Goal: Transaction & Acquisition: Download file/media

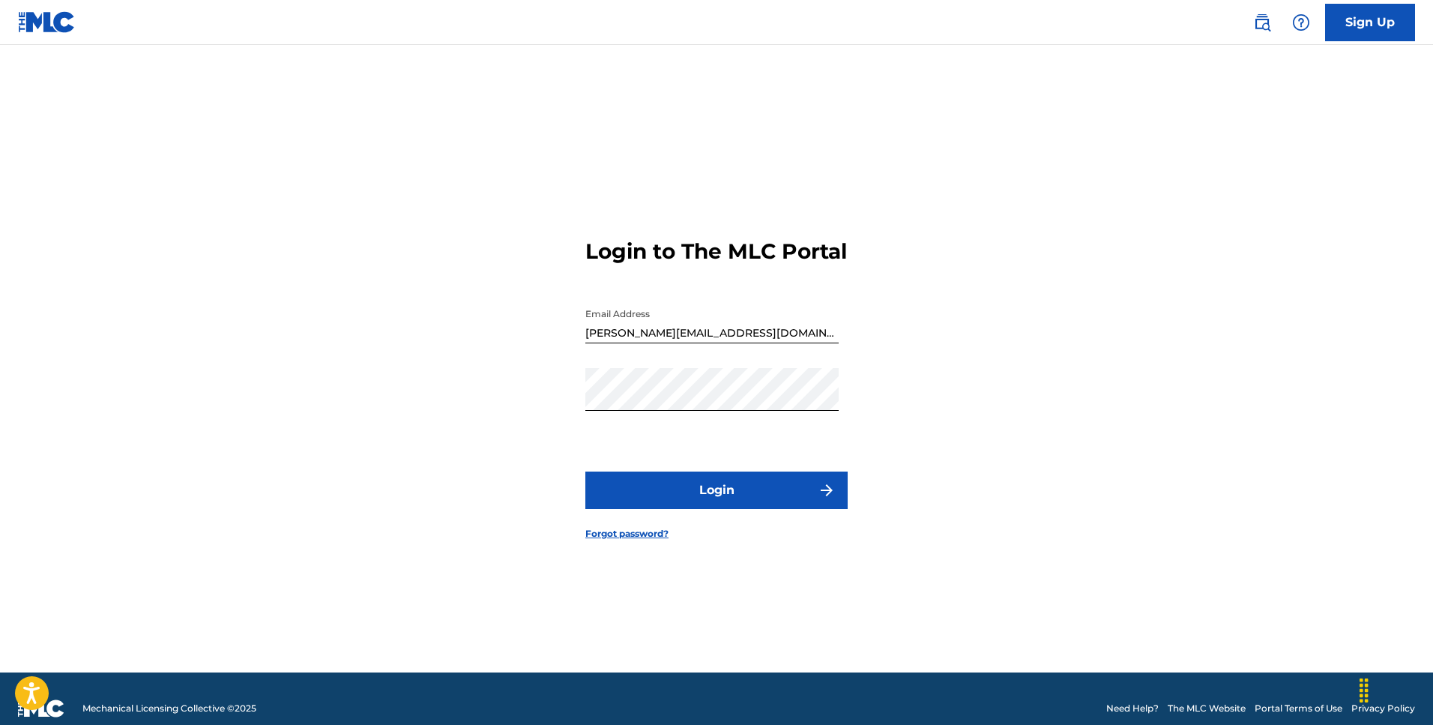
click at [716, 504] on button "Login" at bounding box center [716, 489] width 262 height 37
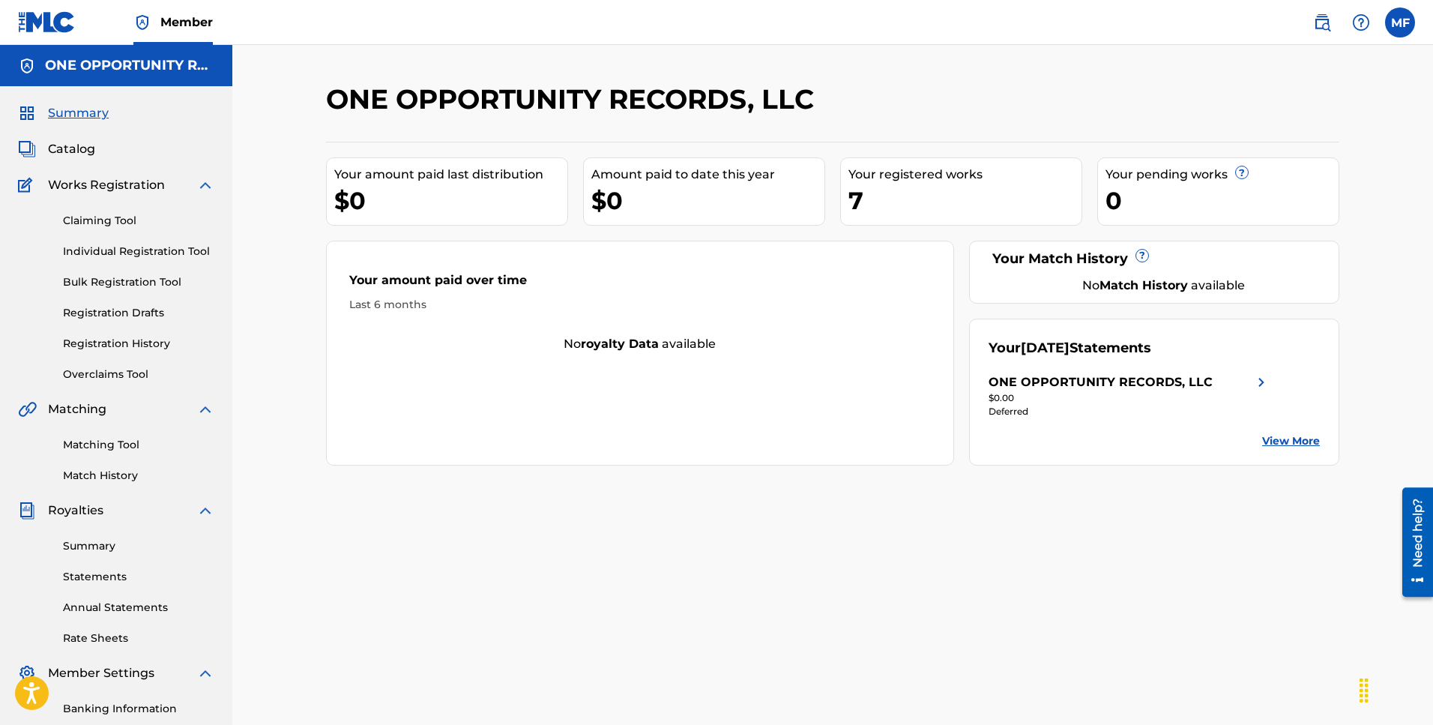
click at [1293, 438] on link "View More" at bounding box center [1291, 441] width 58 height 16
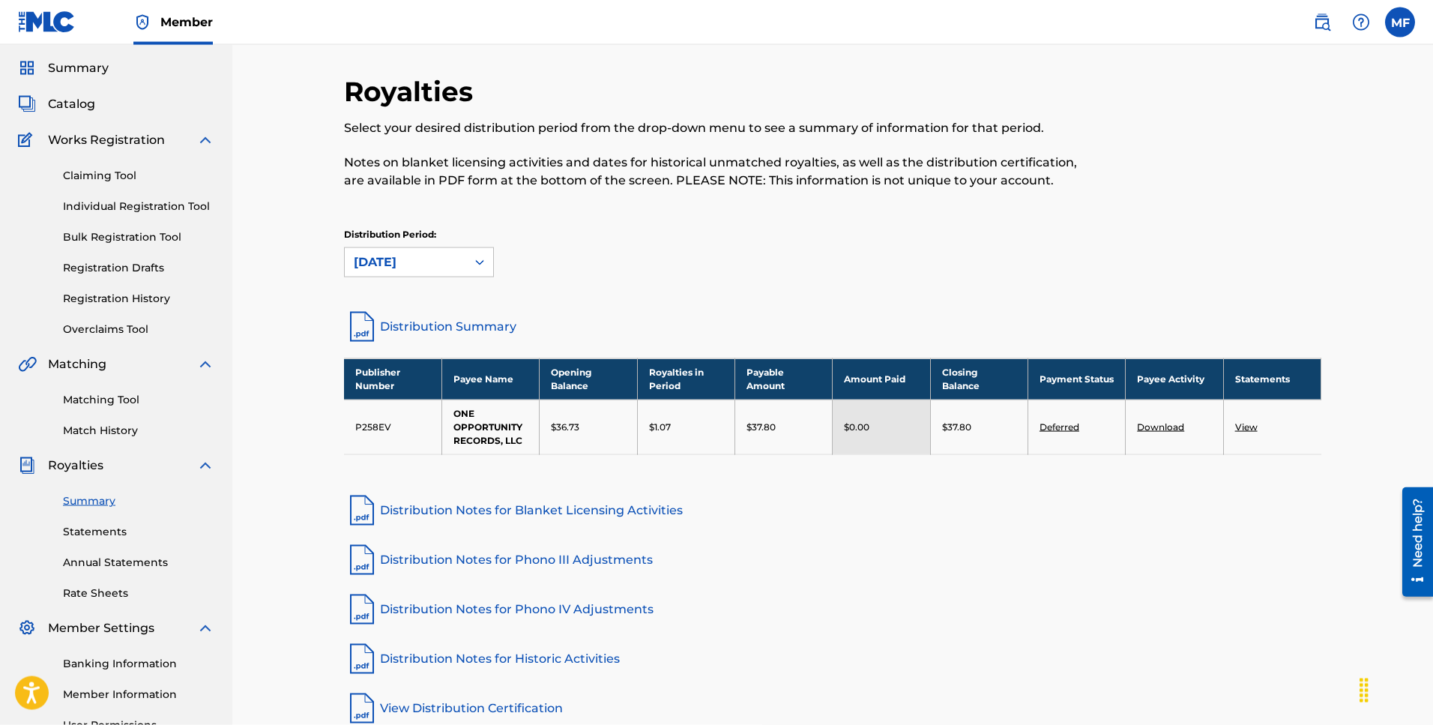
scroll to position [76, 0]
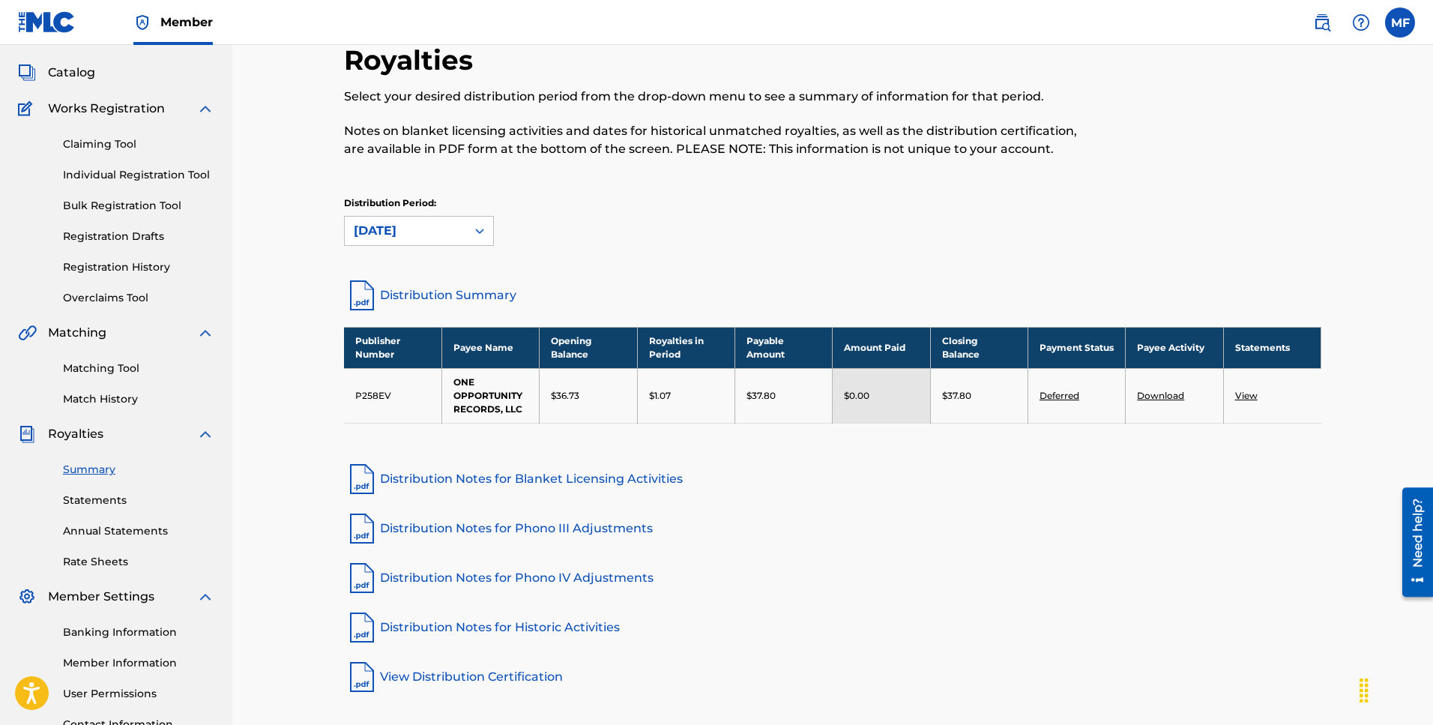
click at [1246, 393] on link "View" at bounding box center [1246, 395] width 22 height 11
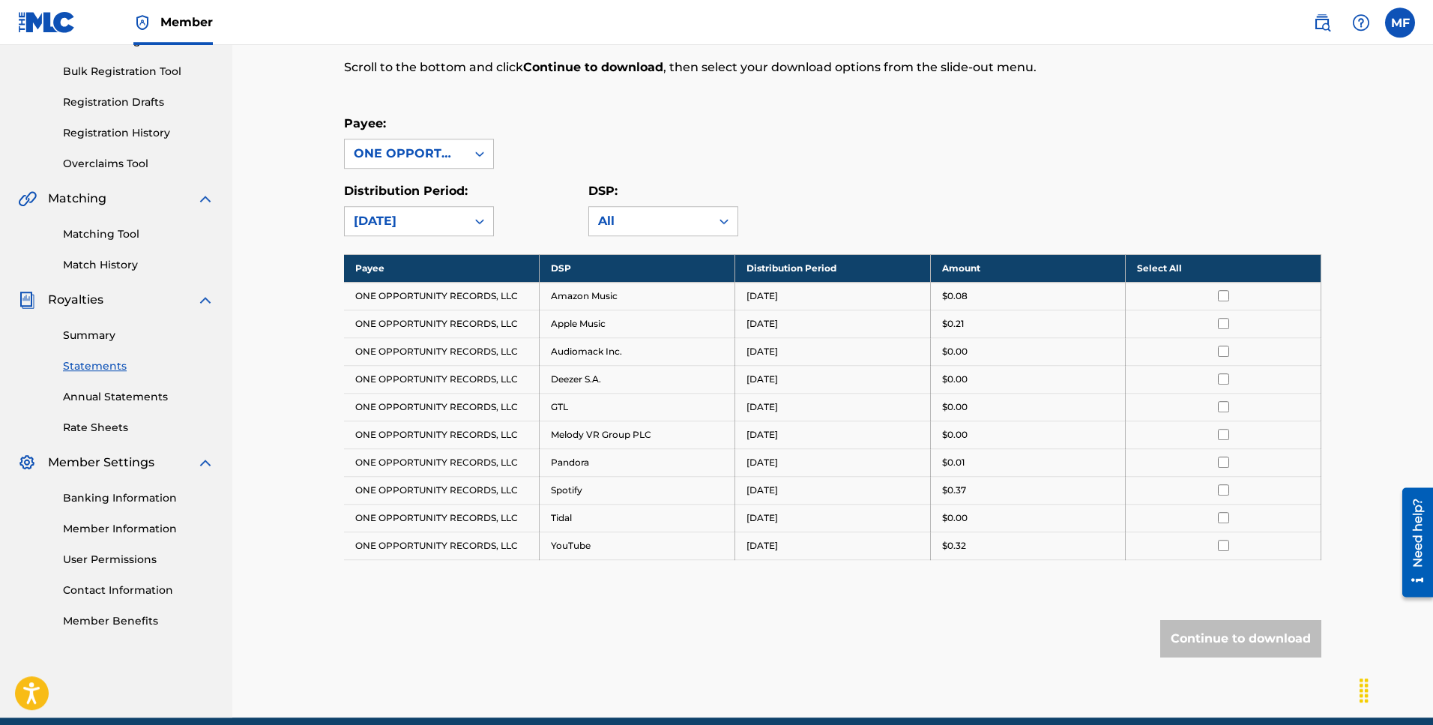
scroll to position [275, 0]
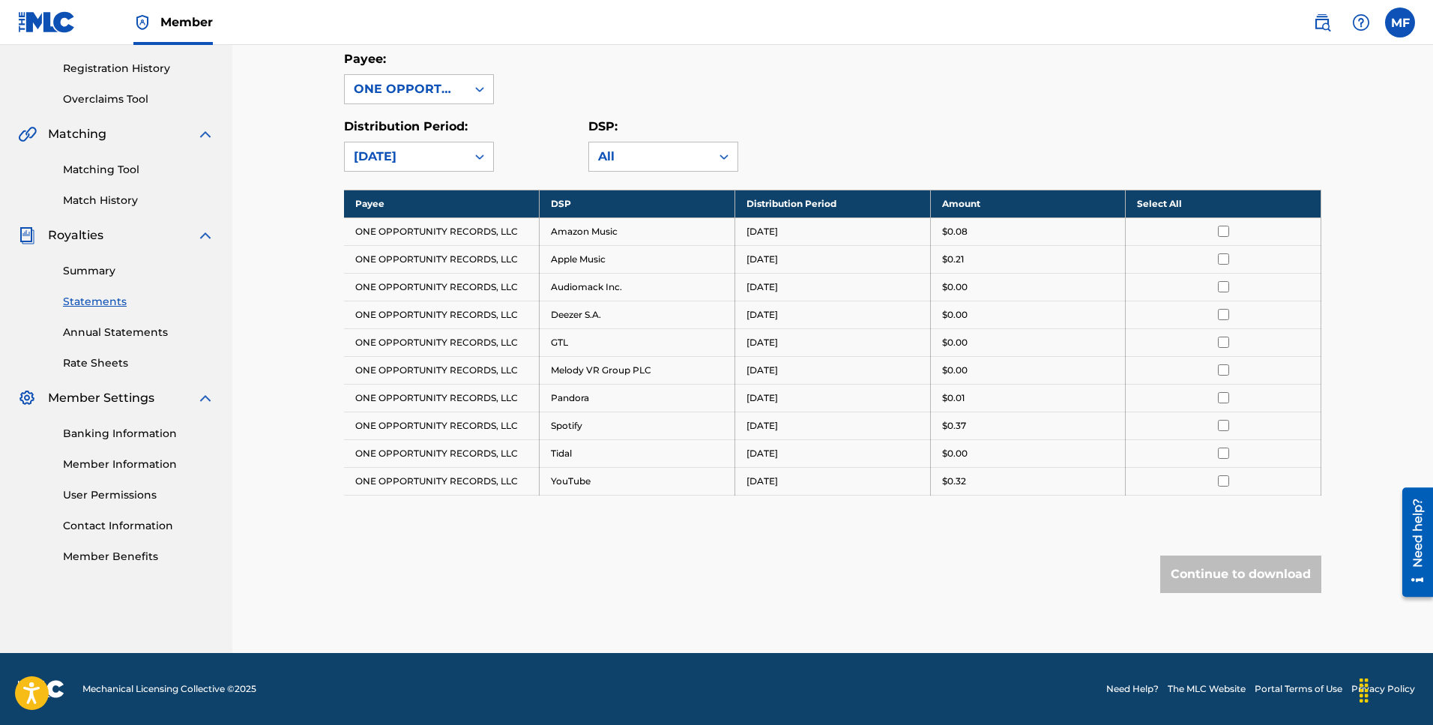
click at [1149, 205] on th "Select All" at bounding box center [1223, 204] width 196 height 28
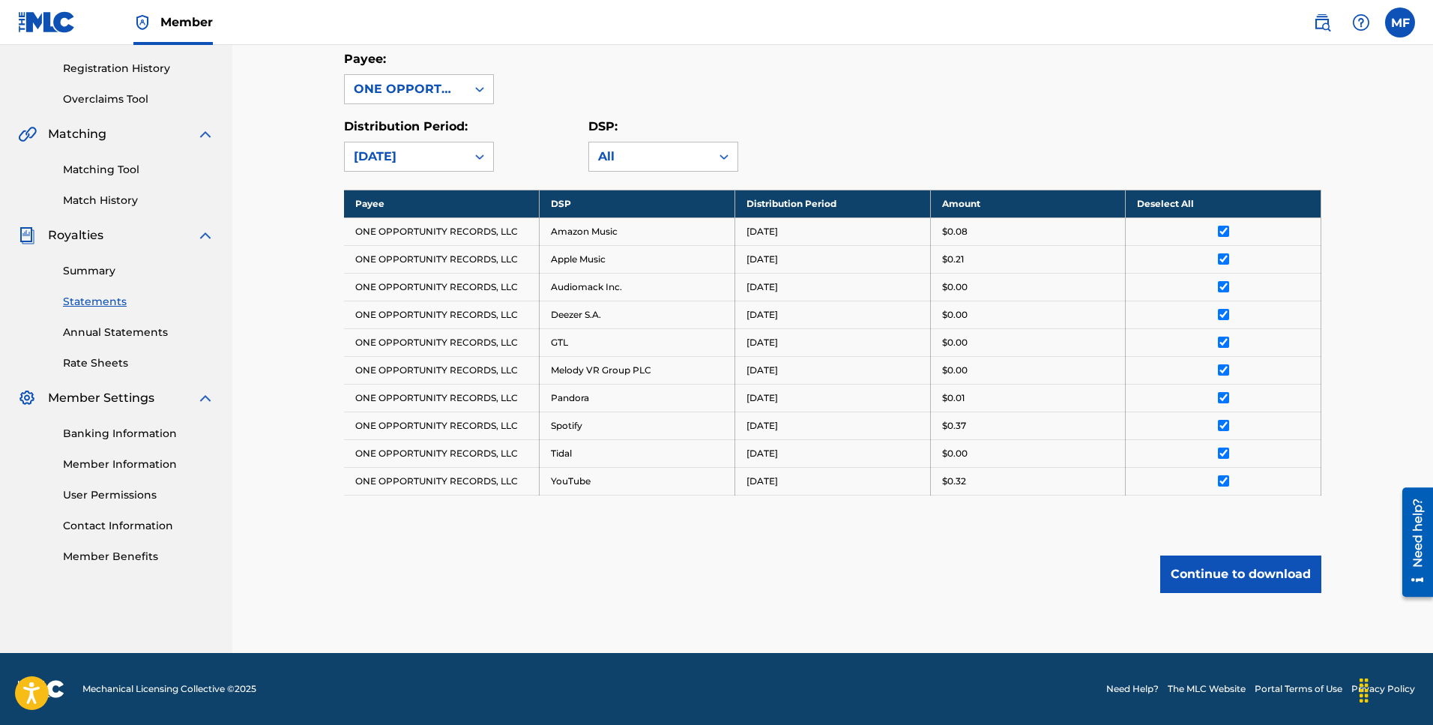
click at [1211, 569] on button "Continue to download" at bounding box center [1240, 573] width 161 height 37
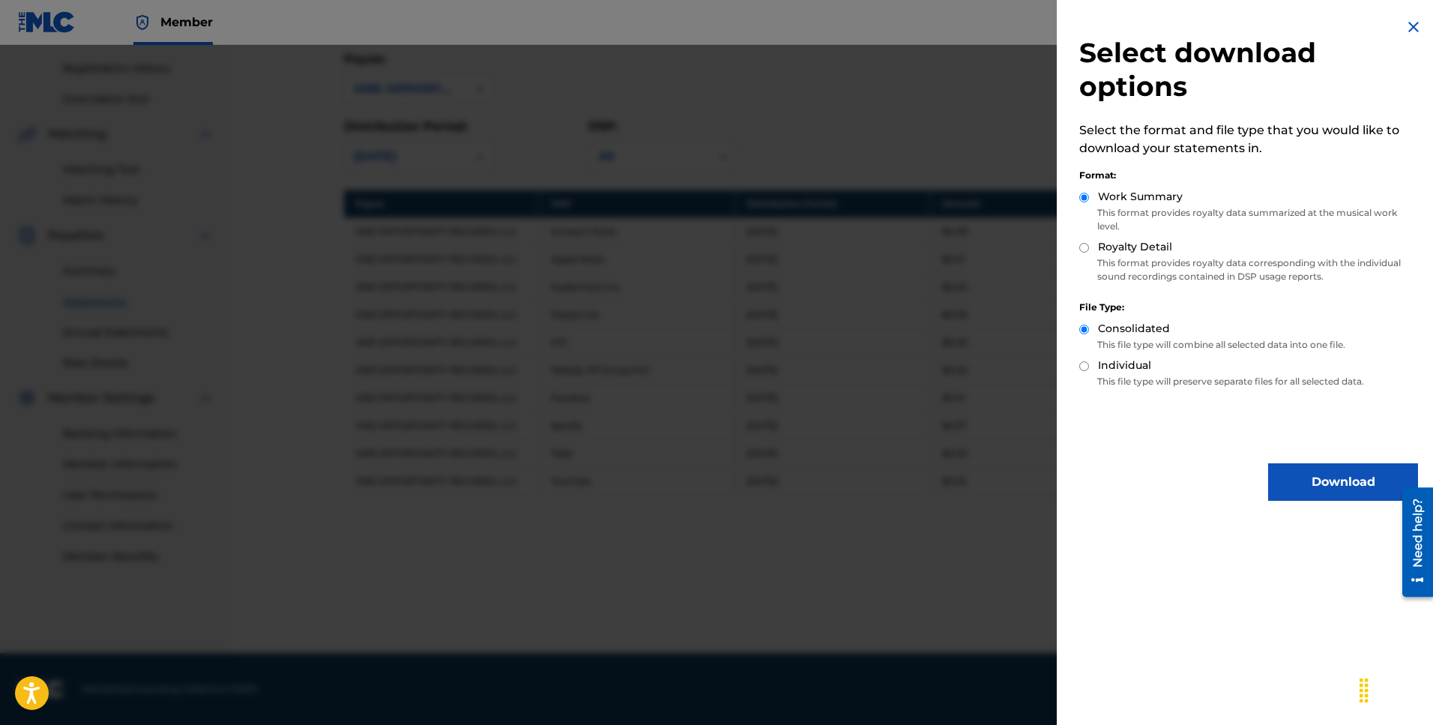
click at [1411, 25] on img at bounding box center [1413, 27] width 18 height 18
